Goal: Task Accomplishment & Management: Use online tool/utility

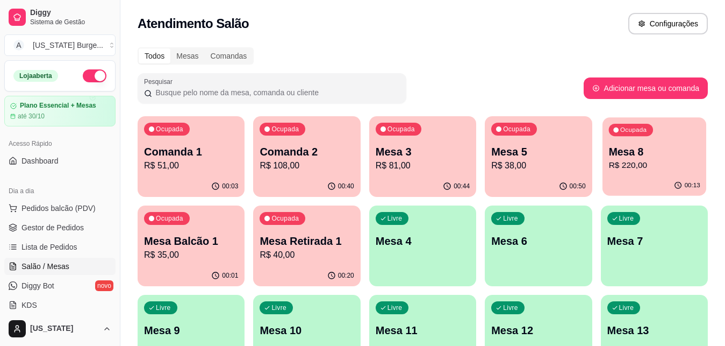
click at [620, 152] on p "Mesa 8" at bounding box center [653, 152] width 91 height 15
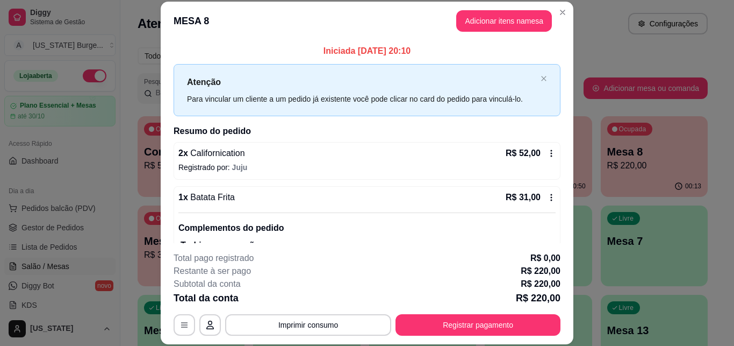
click at [547, 152] on icon at bounding box center [551, 153] width 9 height 9
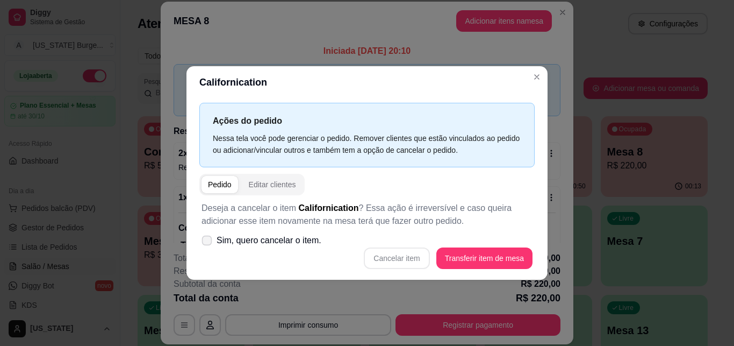
click at [206, 238] on icon at bounding box center [207, 240] width 8 height 6
click at [206, 242] on input "Sim, quero cancelar o item." at bounding box center [204, 245] width 7 height 7
checkbox input "true"
click at [398, 259] on button "Cancelar item" at bounding box center [397, 257] width 64 height 21
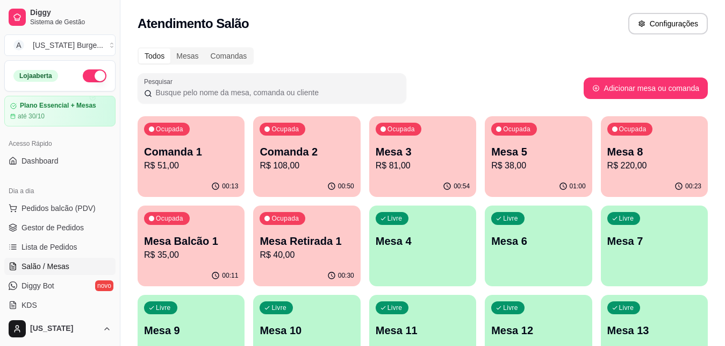
click at [536, 174] on div "Ocupada Mesa 5 R$ 38,00" at bounding box center [538, 146] width 107 height 60
click at [533, 165] on p "R$ 38,00" at bounding box center [538, 165] width 91 height 12
click at [545, 164] on p "R$ 38,00" at bounding box center [538, 165] width 91 height 12
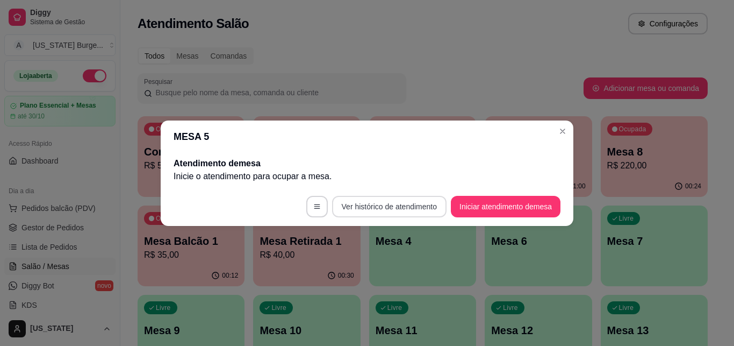
click at [395, 205] on button "Ver histórico de atendimento" at bounding box center [389, 206] width 114 height 21
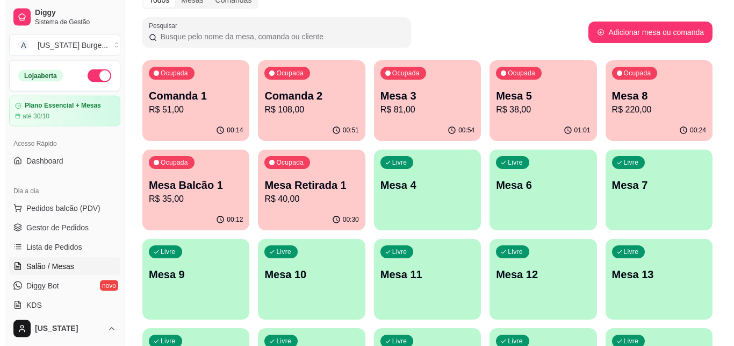
scroll to position [57, 0]
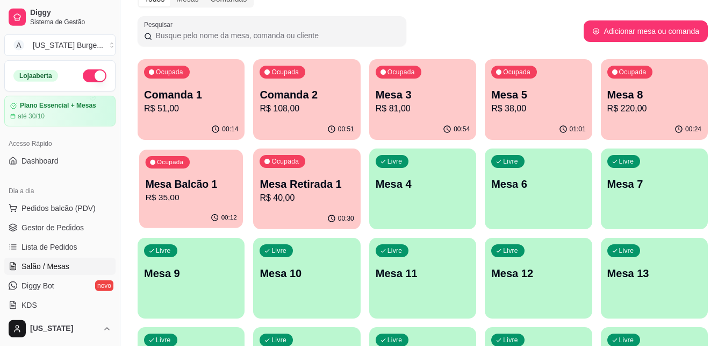
click at [177, 185] on p "Mesa Balcão 1" at bounding box center [191, 184] width 91 height 15
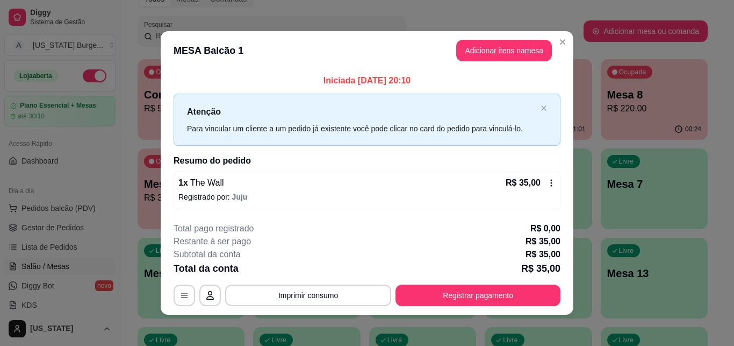
click at [547, 183] on icon at bounding box center [551, 182] width 9 height 9
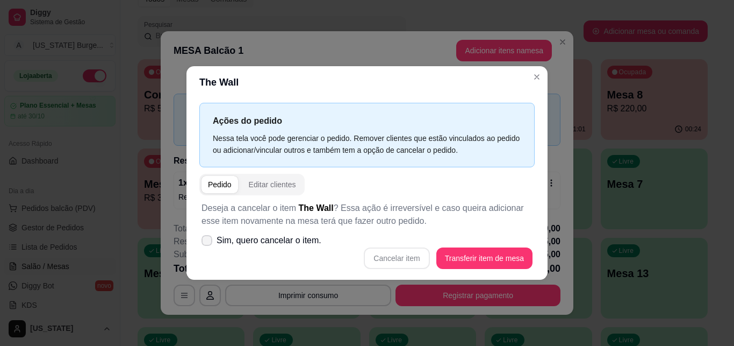
click at [210, 238] on icon at bounding box center [207, 240] width 9 height 6
click at [208, 242] on input "Sim, quero cancelar o item." at bounding box center [204, 245] width 7 height 7
checkbox input "true"
click at [407, 262] on button "Cancelar item" at bounding box center [397, 257] width 66 height 21
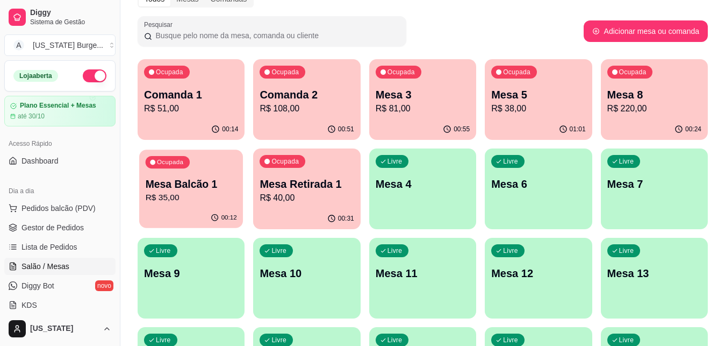
click at [176, 189] on p "Mesa Balcão 1" at bounding box center [191, 184] width 91 height 15
click at [563, 53] on div "Todos Mesas Comandas Pesquisar Adicionar mesa ou comanda Ocupada Comanda 1 R$ 5…" at bounding box center [422, 247] width 605 height 526
click at [640, 112] on p "R$ 220,00" at bounding box center [654, 108] width 94 height 13
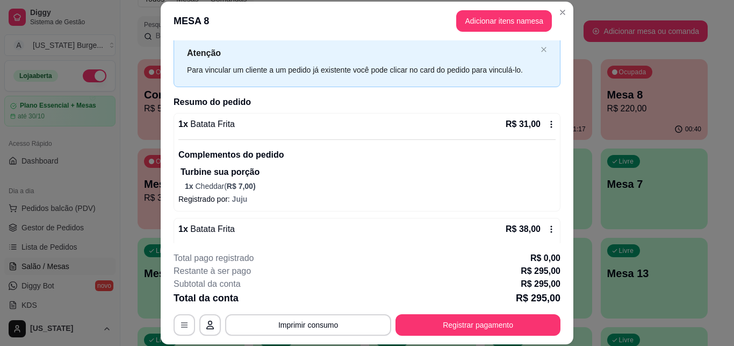
scroll to position [34, 0]
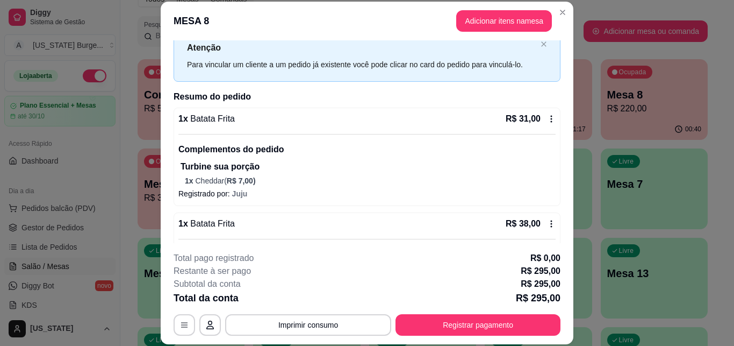
click at [547, 118] on icon at bounding box center [551, 118] width 9 height 9
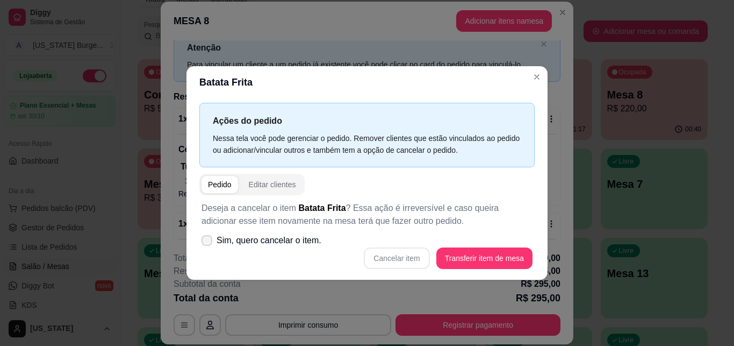
click at [205, 241] on icon at bounding box center [207, 240] width 9 height 6
click at [205, 242] on input "Sim, quero cancelar o item." at bounding box center [204, 245] width 7 height 7
checkbox input "true"
click at [396, 263] on button "Cancelar item" at bounding box center [397, 257] width 66 height 21
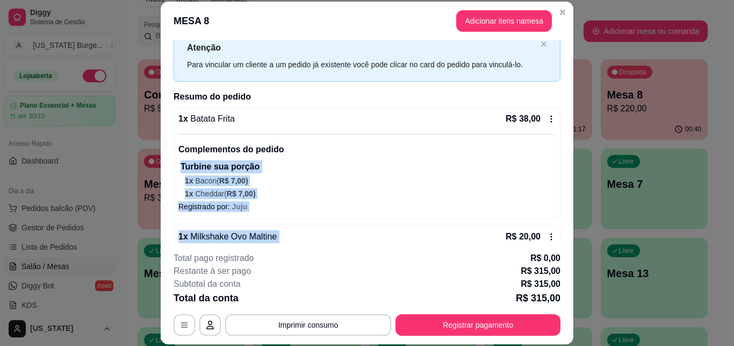
drag, startPoint x: 452, startPoint y: 234, endPoint x: 540, endPoint y: 154, distance: 119.1
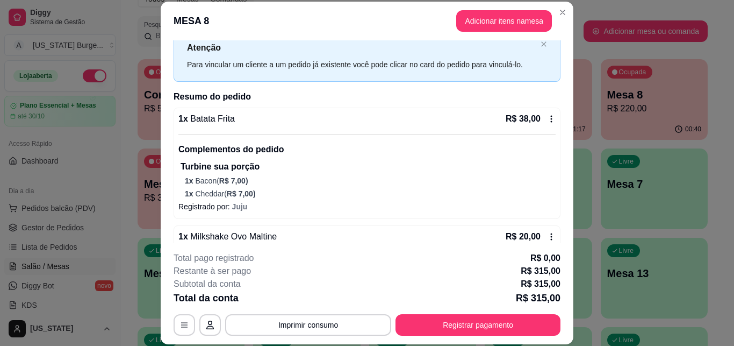
click at [540, 154] on p "Complementos do pedido" at bounding box center [366, 149] width 377 height 13
click at [547, 118] on icon at bounding box center [551, 118] width 9 height 9
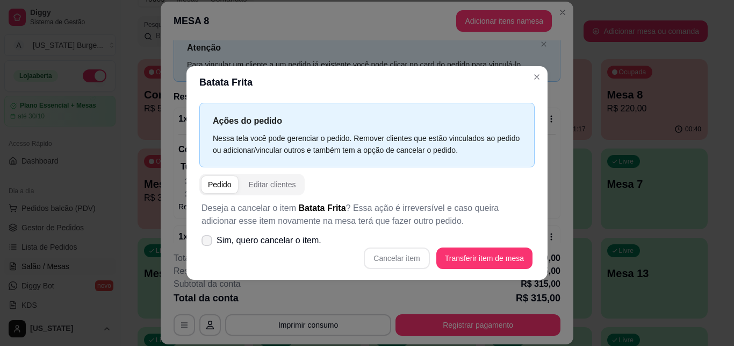
click at [202, 242] on label "Sim, quero cancelar o item." at bounding box center [261, 240] width 128 height 21
click at [202, 242] on input "Sim, quero cancelar o item." at bounding box center [204, 245] width 7 height 7
checkbox input "true"
click at [406, 259] on button "Cancelar item" at bounding box center [397, 257] width 66 height 21
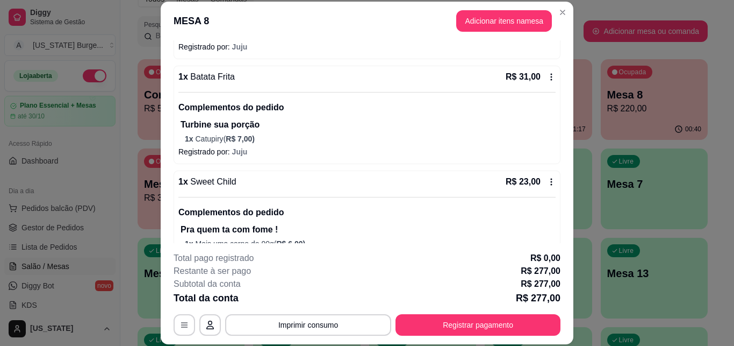
scroll to position [198, 0]
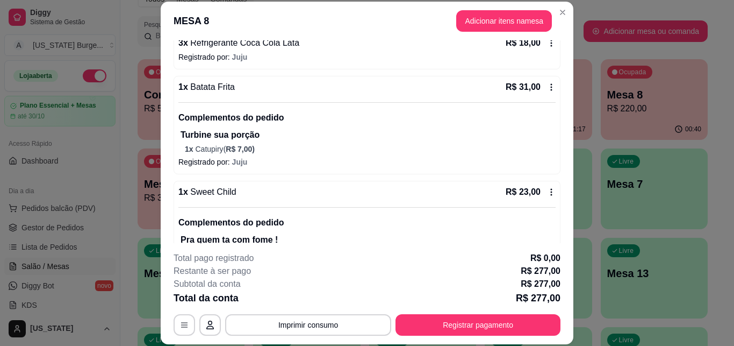
click at [547, 85] on icon at bounding box center [551, 87] width 9 height 9
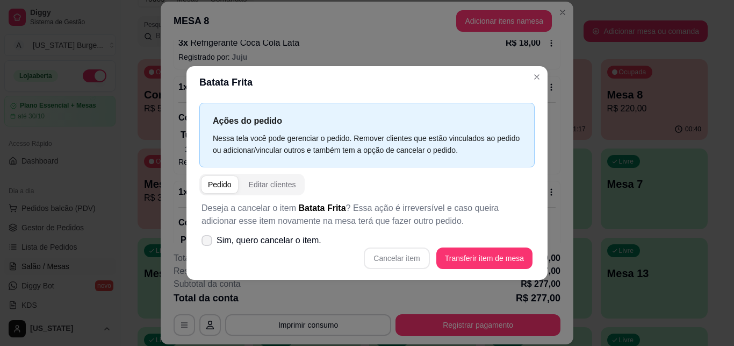
click at [202, 239] on label "Sim, quero cancelar o item." at bounding box center [261, 240] width 128 height 21
click at [202, 242] on input "Sim, quero cancelar o item." at bounding box center [204, 245] width 7 height 7
checkbox input "true"
click at [402, 256] on button "Cancelar item" at bounding box center [397, 257] width 66 height 21
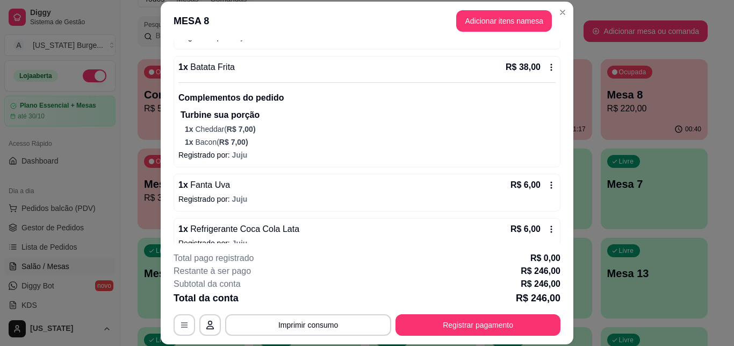
scroll to position [421, 0]
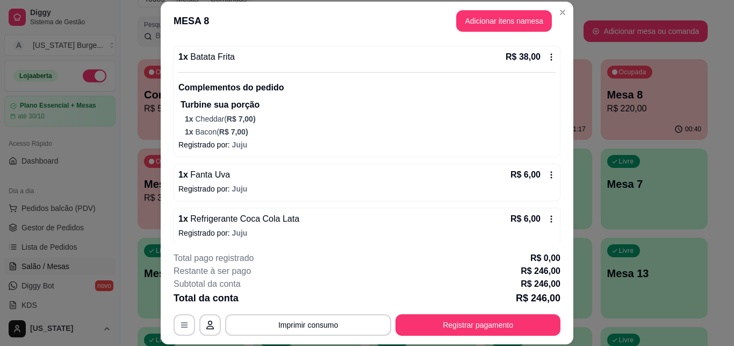
click at [547, 57] on icon at bounding box center [551, 57] width 9 height 9
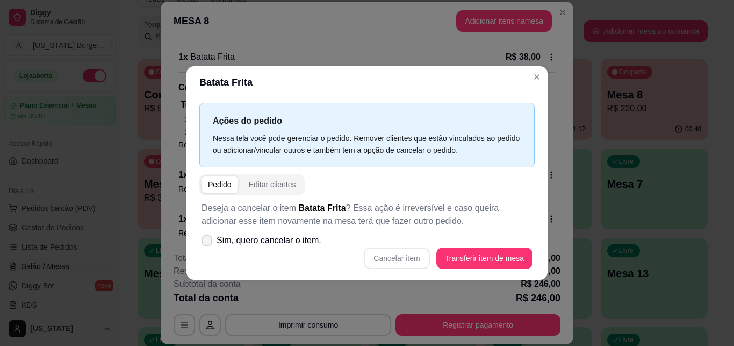
click at [203, 242] on icon at bounding box center [207, 240] width 9 height 6
click at [203, 242] on input "Sim, quero cancelar o item." at bounding box center [204, 245] width 7 height 7
checkbox input "true"
click at [389, 253] on button "Cancelar item" at bounding box center [397, 257] width 66 height 21
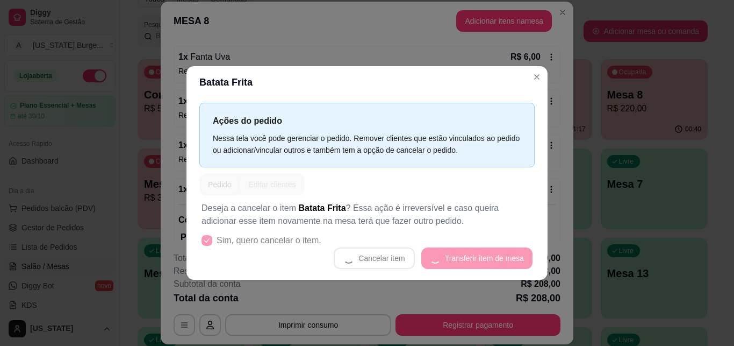
scroll to position [304, 0]
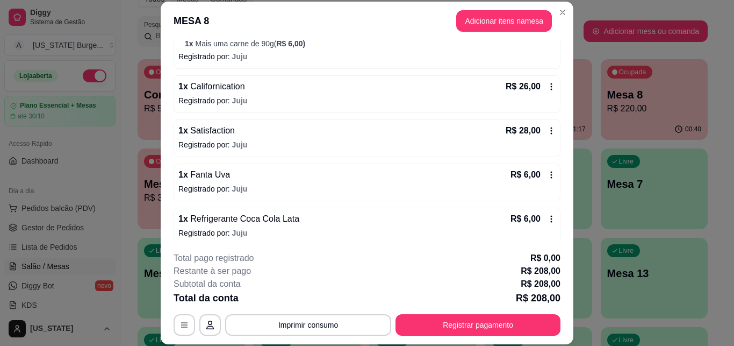
click at [406, 232] on p "Registrado por: [PERSON_NAME]" at bounding box center [366, 232] width 377 height 11
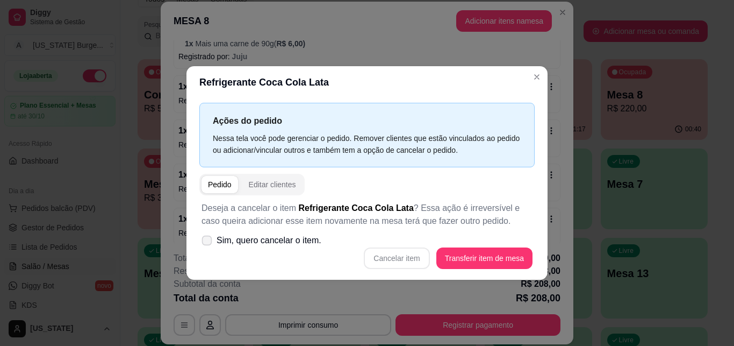
click at [205, 245] on span at bounding box center [207, 240] width 10 height 10
click at [205, 245] on input "Sim, quero cancelar o item." at bounding box center [204, 245] width 7 height 7
checkbox input "true"
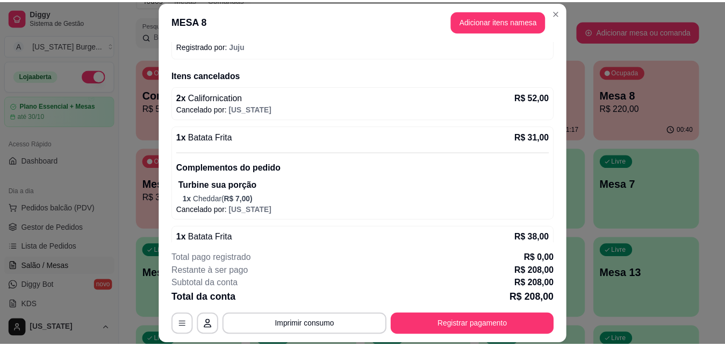
scroll to position [659, 0]
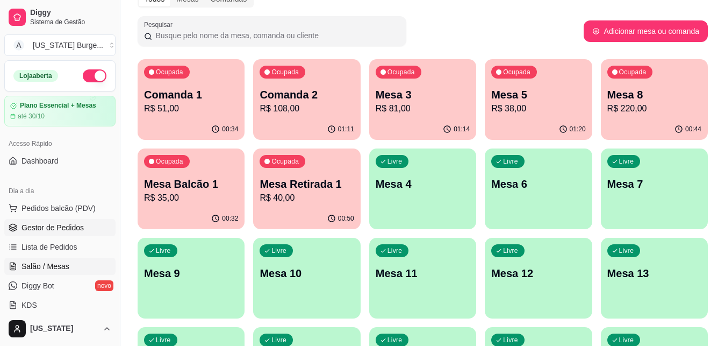
click at [42, 227] on span "Gestor de Pedidos" at bounding box center [52, 227] width 62 height 11
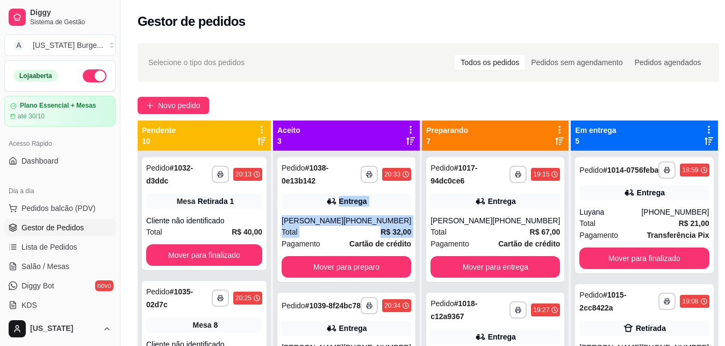
drag, startPoint x: 40, startPoint y: 228, endPoint x: 279, endPoint y: 273, distance: 242.7
click at [271, 273] on div "**********" at bounding box center [204, 323] width 133 height 346
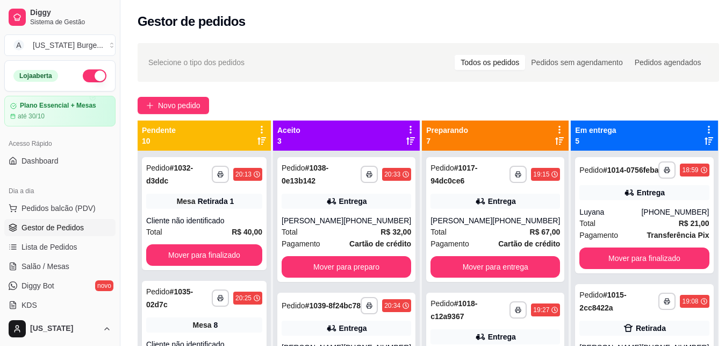
click at [340, 74] on div "Selecione o tipo dos pedidos Todos os pedidos Pedidos sem agendamento Pedidos a…" at bounding box center [429, 62] width 582 height 39
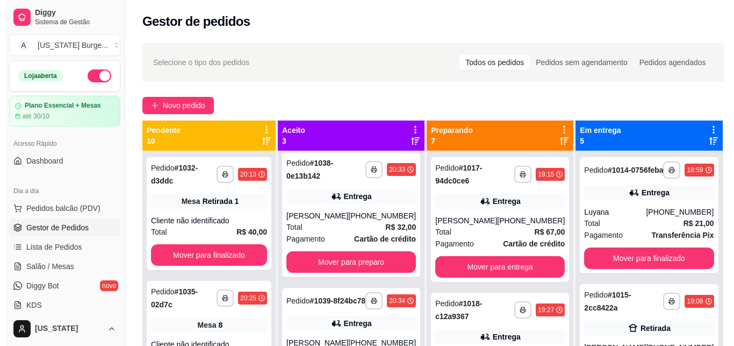
scroll to position [6, 0]
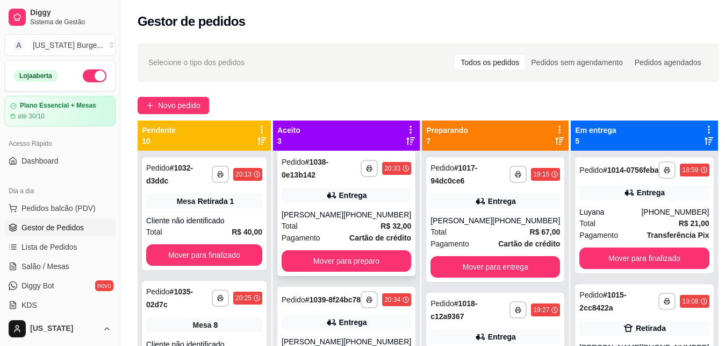
click at [316, 170] on strong "# 1038-0e13b142" at bounding box center [305, 167] width 47 height 21
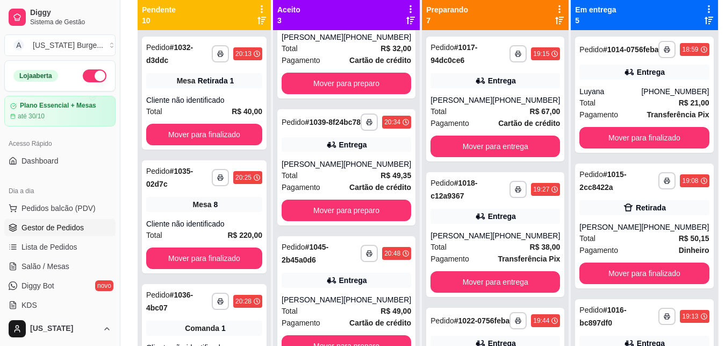
scroll to position [139, 0]
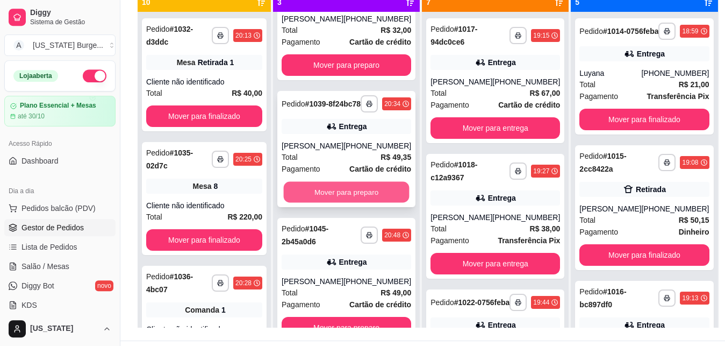
click at [335, 185] on button "Mover para preparo" at bounding box center [347, 192] width 126 height 21
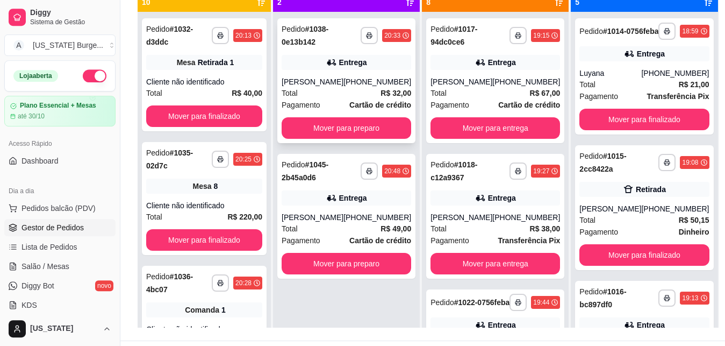
scroll to position [0, 0]
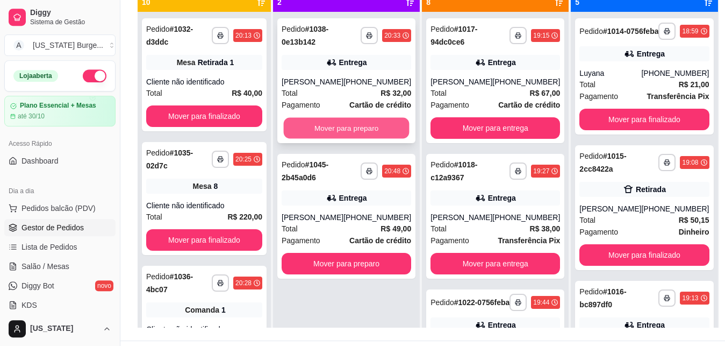
click at [333, 137] on button "Mover para preparo" at bounding box center [347, 128] width 126 height 21
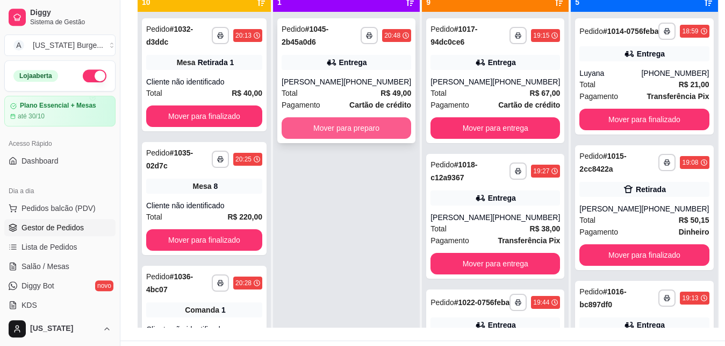
click at [331, 128] on button "Mover para preparo" at bounding box center [347, 127] width 130 height 21
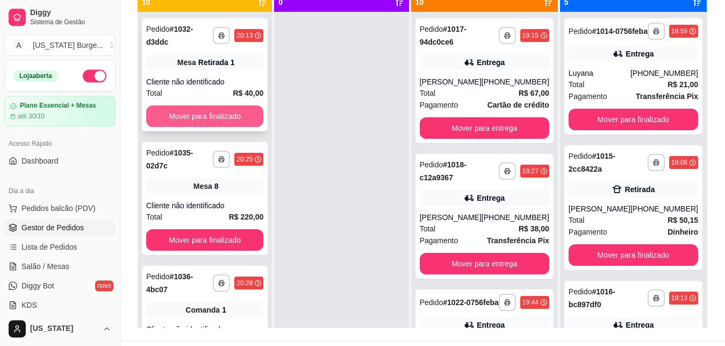
click at [217, 121] on button "Mover para finalizado" at bounding box center [204, 115] width 117 height 21
click at [215, 118] on button "Mover para finalizado" at bounding box center [204, 115] width 117 height 21
click at [215, 118] on button "Mover para finalizado" at bounding box center [205, 116] width 114 height 21
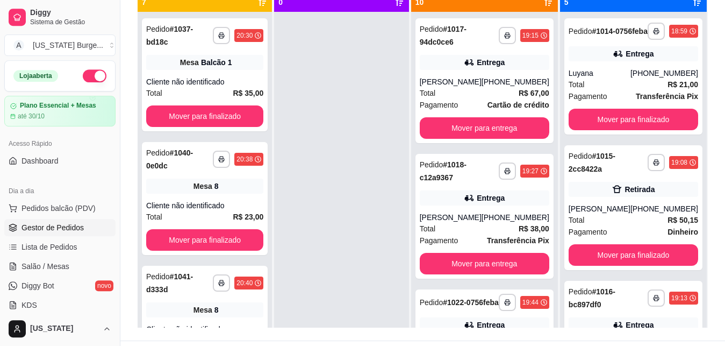
click at [215, 118] on button "Mover para finalizado" at bounding box center [204, 115] width 117 height 21
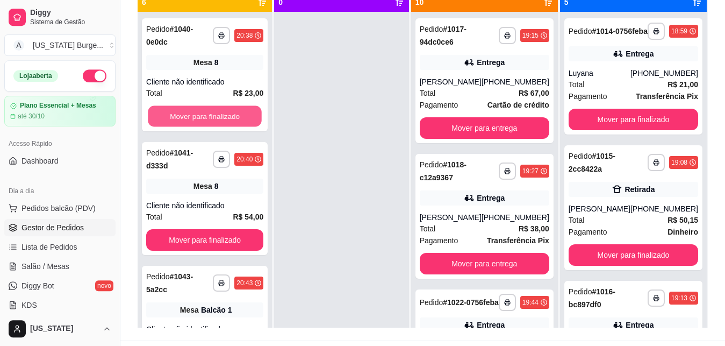
click at [215, 118] on button "Mover para finalizado" at bounding box center [205, 116] width 114 height 21
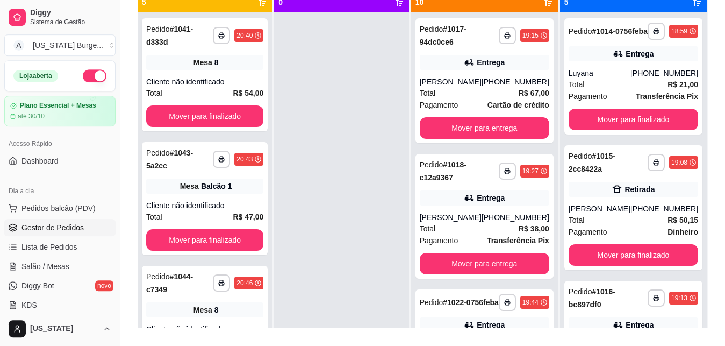
click at [215, 118] on button "Mover para finalizado" at bounding box center [204, 115] width 117 height 21
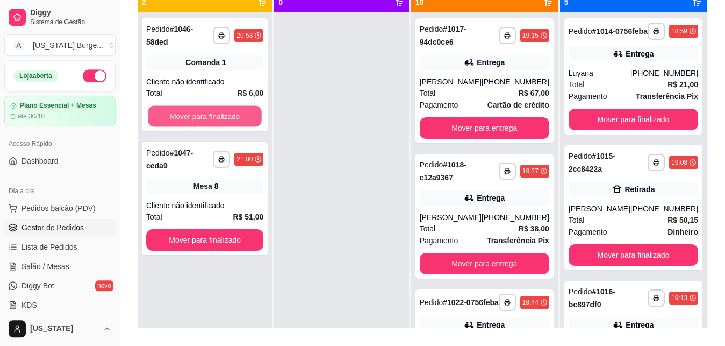
click at [215, 118] on button "Mover para finalizado" at bounding box center [205, 116] width 114 height 21
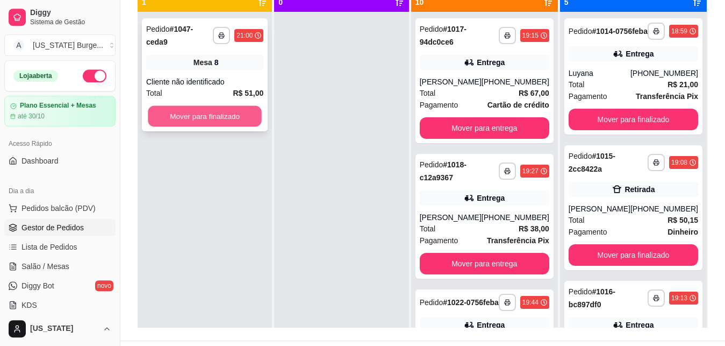
click at [214, 111] on button "Mover para finalizado" at bounding box center [205, 116] width 114 height 21
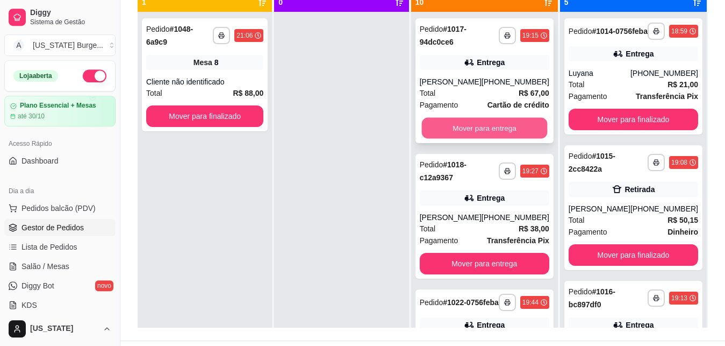
click at [499, 131] on button "Mover para entrega" at bounding box center [484, 128] width 126 height 21
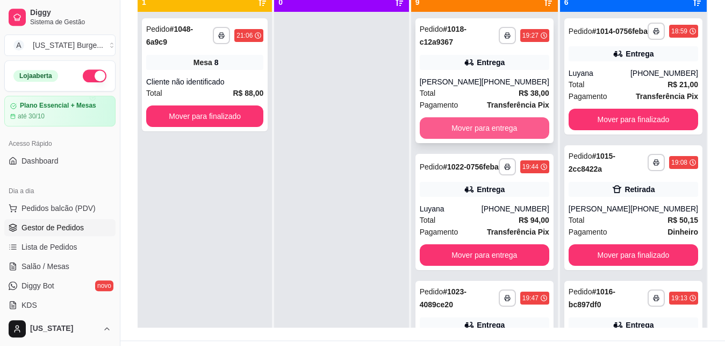
click at [489, 138] on button "Mover para entrega" at bounding box center [485, 127] width 130 height 21
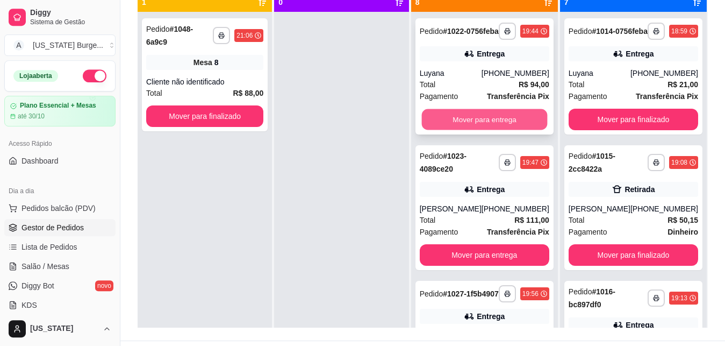
click at [484, 126] on button "Mover para entrega" at bounding box center [484, 119] width 126 height 21
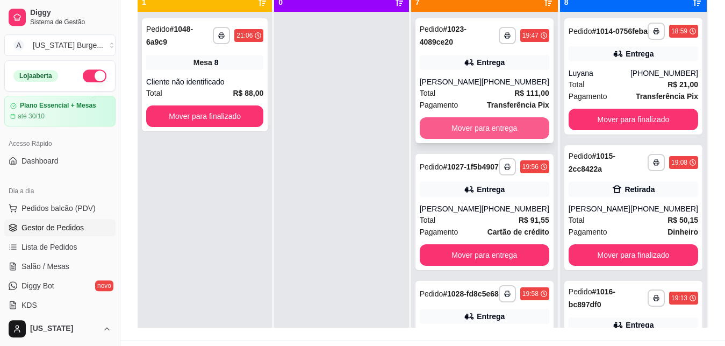
click at [484, 128] on button "Mover para entrega" at bounding box center [485, 127] width 130 height 21
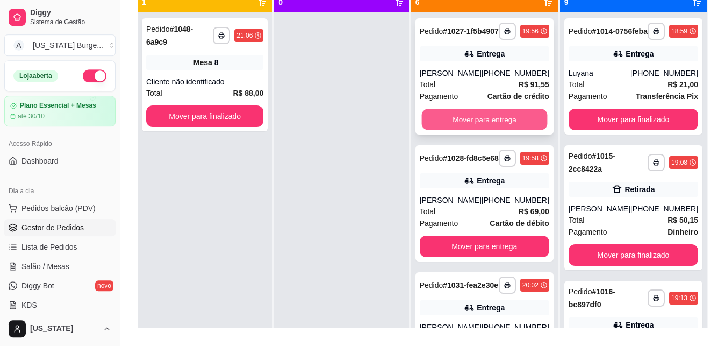
click at [484, 128] on button "Mover para entrega" at bounding box center [484, 119] width 126 height 21
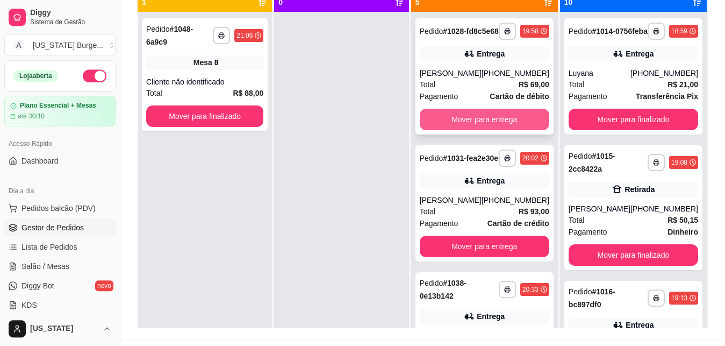
click at [484, 127] on button "Mover para entrega" at bounding box center [485, 119] width 130 height 21
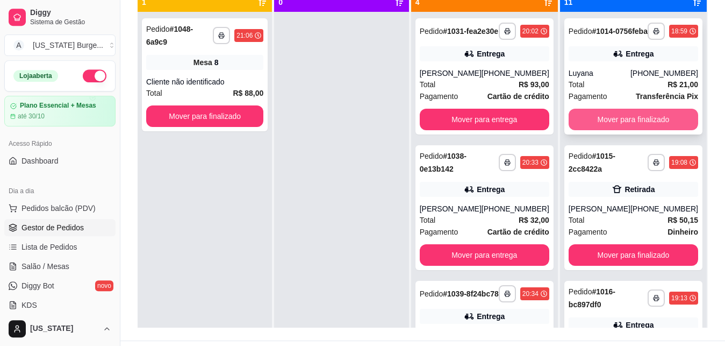
click at [589, 128] on button "Mover para finalizado" at bounding box center [634, 119] width 130 height 21
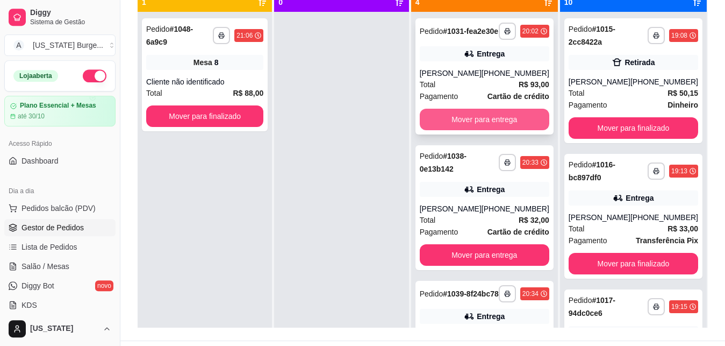
click at [509, 130] on button "Mover para entrega" at bounding box center [485, 119] width 130 height 21
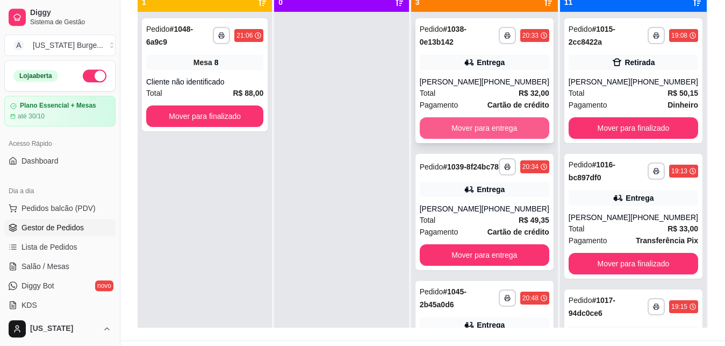
click at [469, 139] on button "Mover para entrega" at bounding box center [485, 127] width 130 height 21
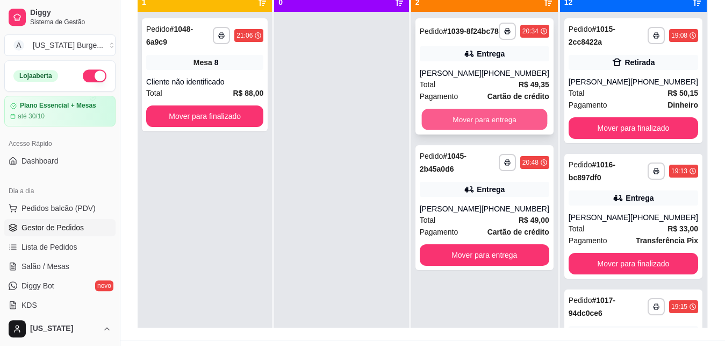
click at [467, 130] on button "Mover para entrega" at bounding box center [484, 119] width 126 height 21
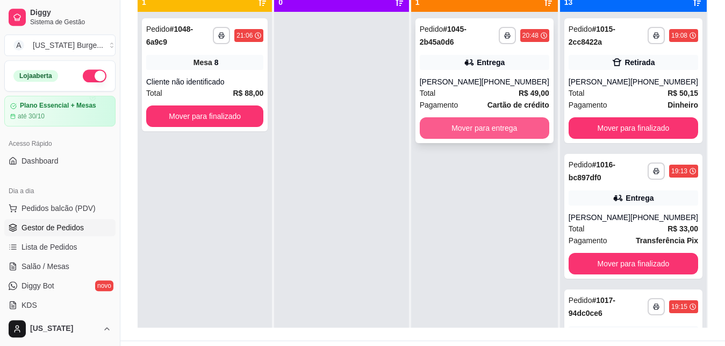
click at [459, 134] on button "Mover para entrega" at bounding box center [485, 127] width 130 height 21
